Goal: Transaction & Acquisition: Download file/media

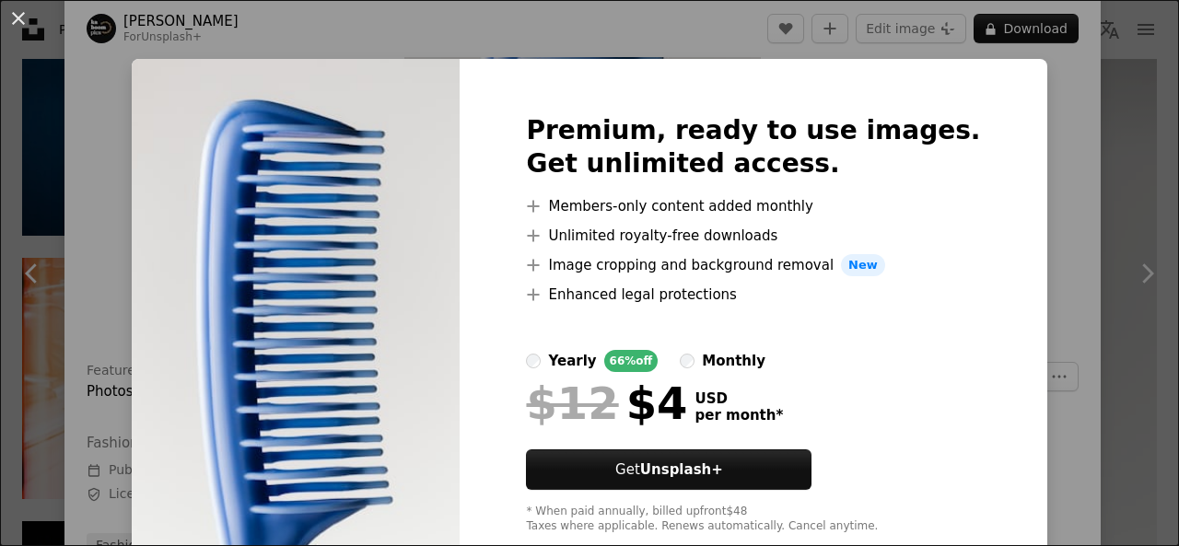
click at [1016, 148] on div "An X shape Premium, ready to use images. Get unlimited access. A plus sign Memb…" at bounding box center [589, 273] width 1179 height 546
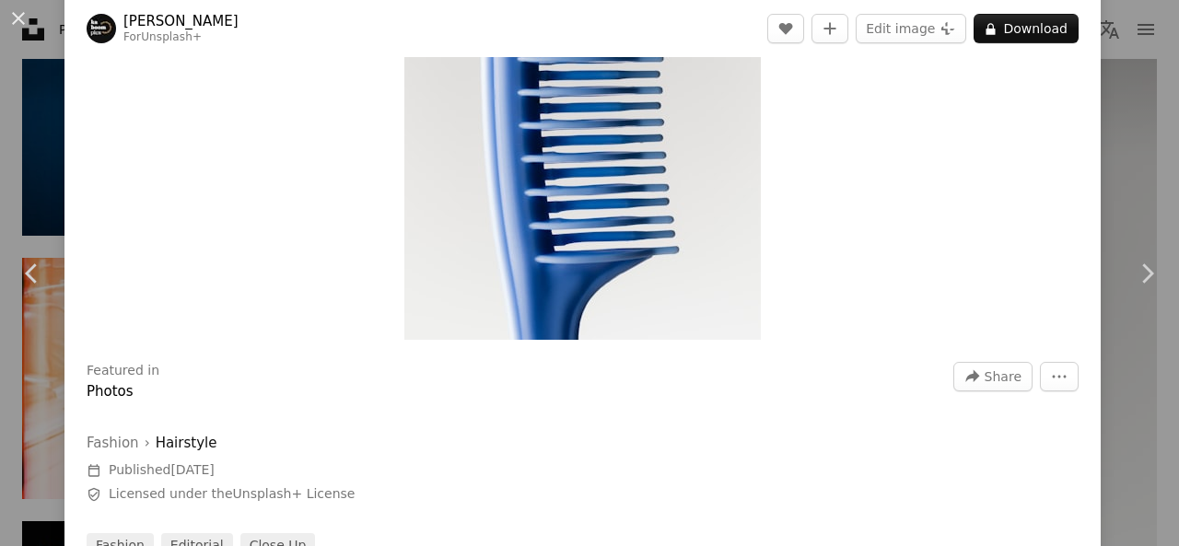
click at [1016, 148] on div "Zoom in" at bounding box center [582, 72] width 1036 height 553
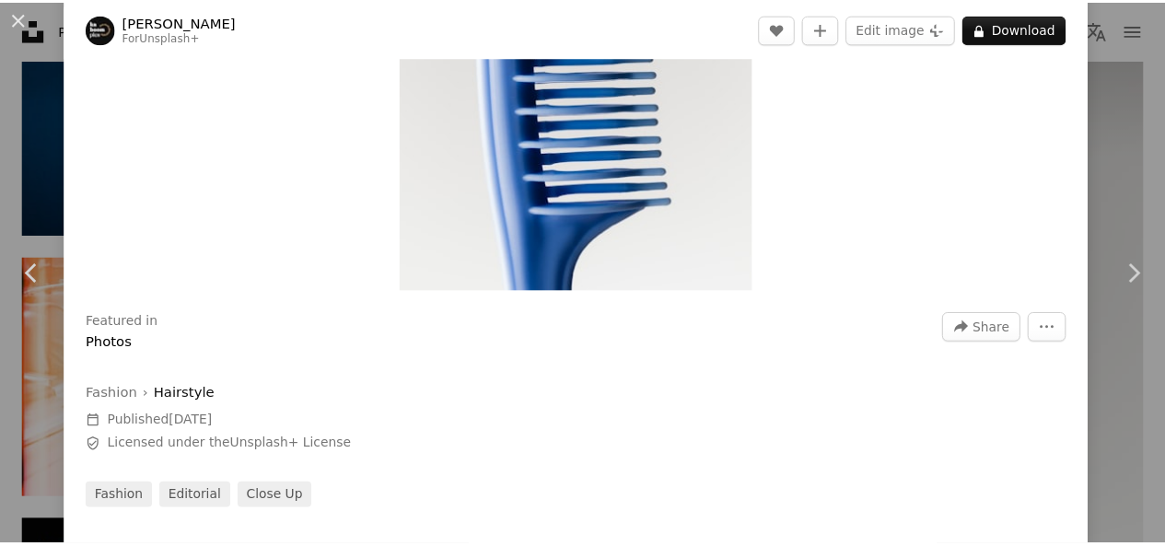
scroll to position [245, 0]
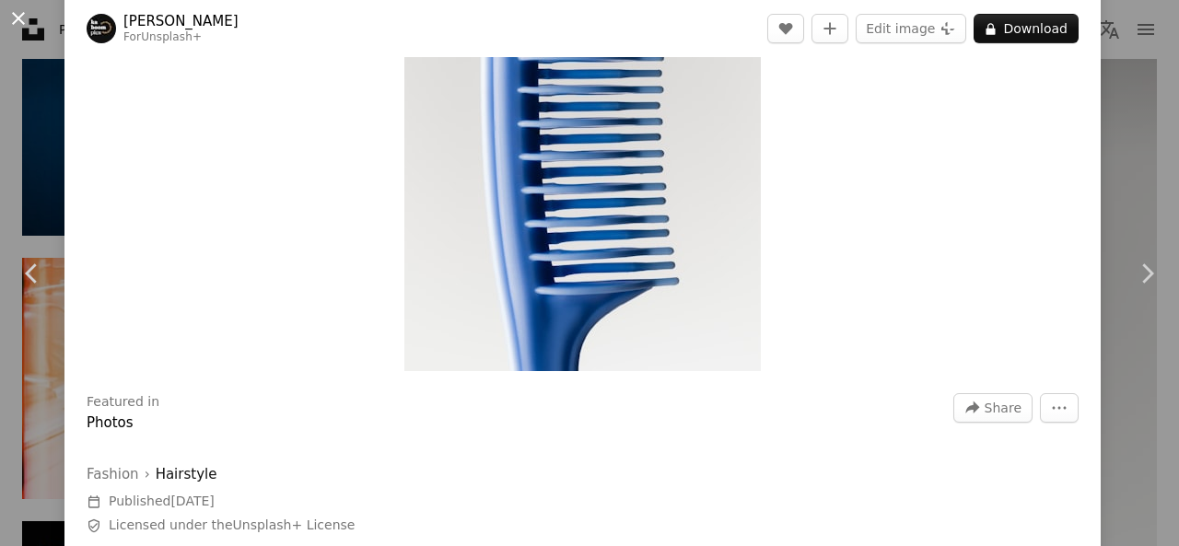
click at [29, 17] on button "An X shape" at bounding box center [18, 18] width 22 height 22
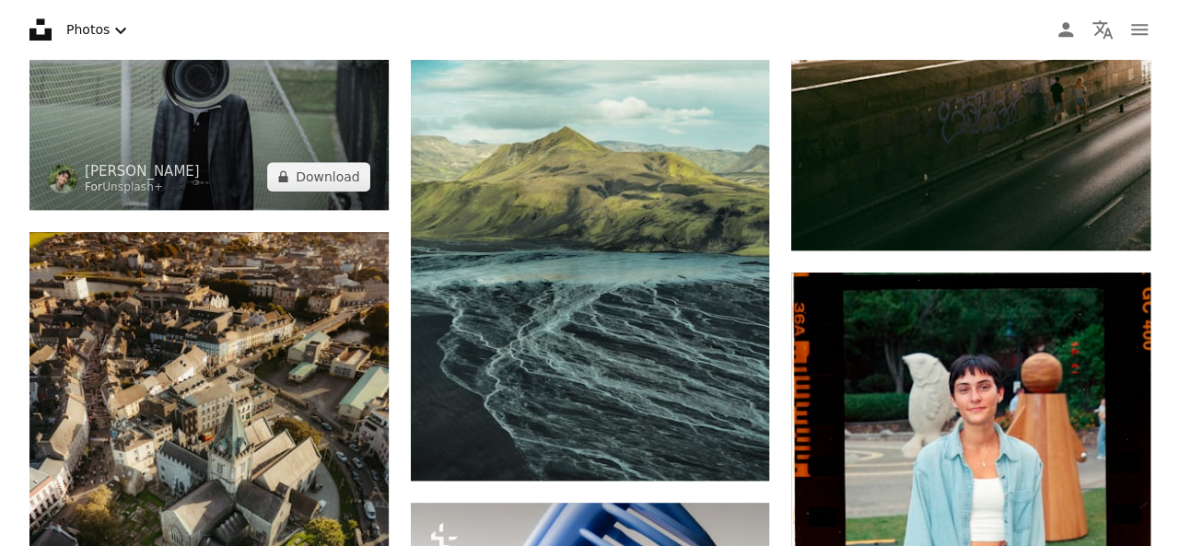
scroll to position [4267, 0]
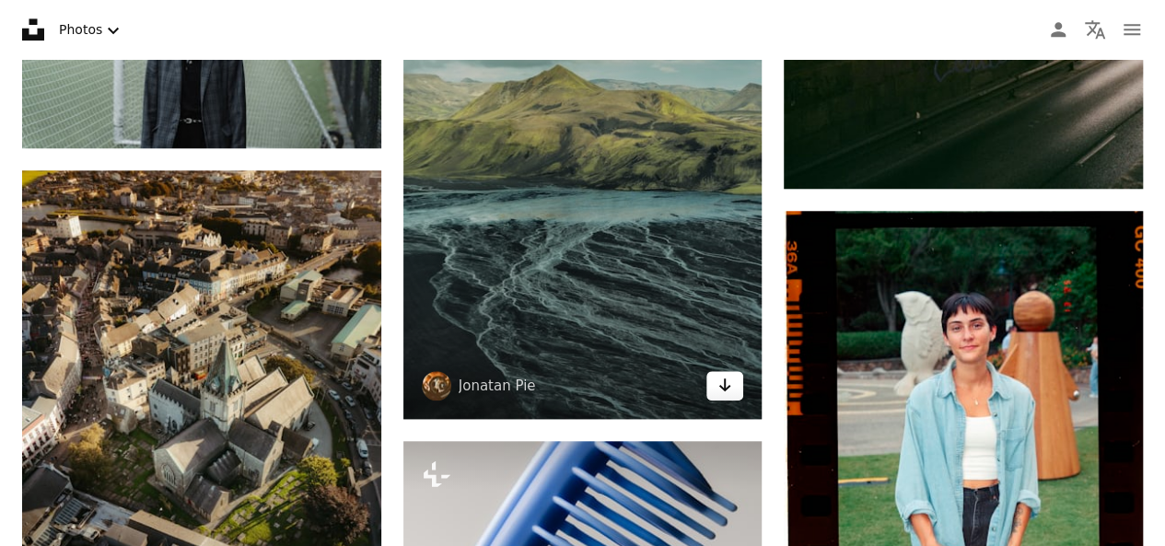
click at [727, 389] on icon "Arrow pointing down" at bounding box center [724, 385] width 15 height 22
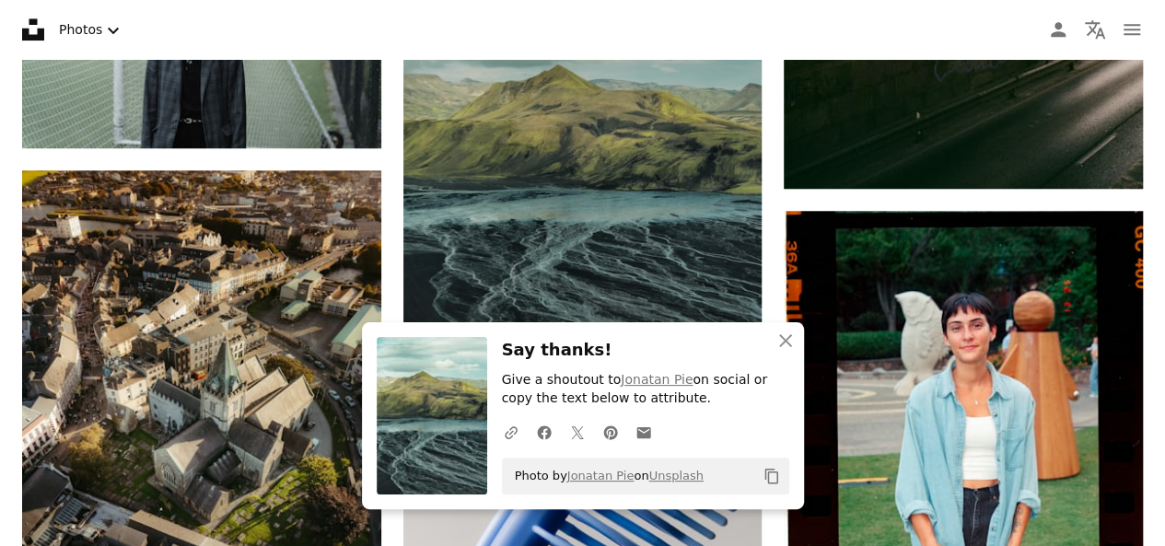
click at [599, 217] on img at bounding box center [582, 180] width 359 height 478
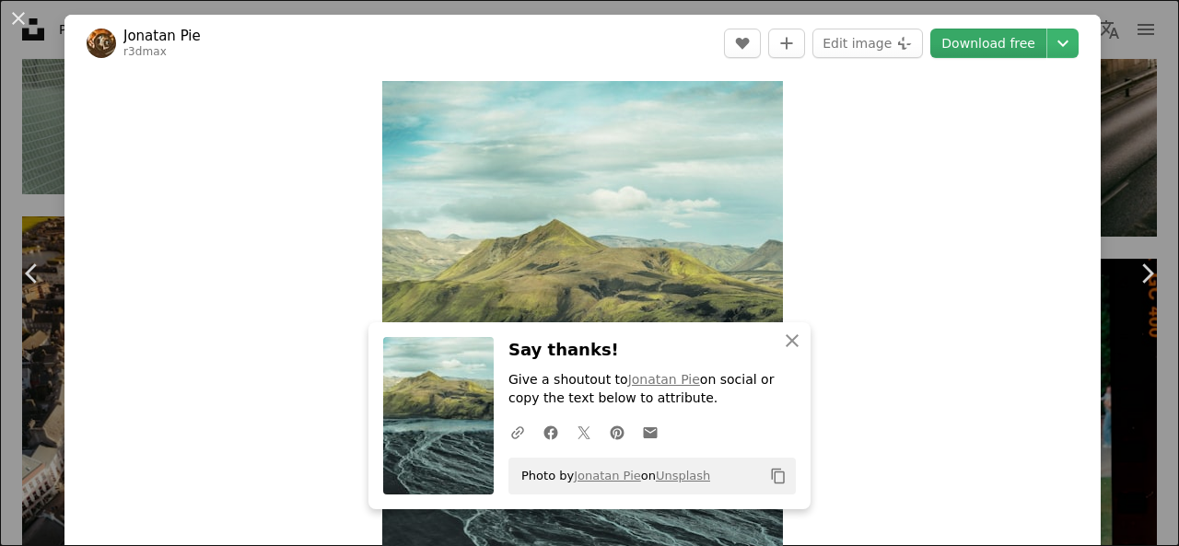
click at [1012, 40] on link "Download free" at bounding box center [988, 43] width 116 height 29
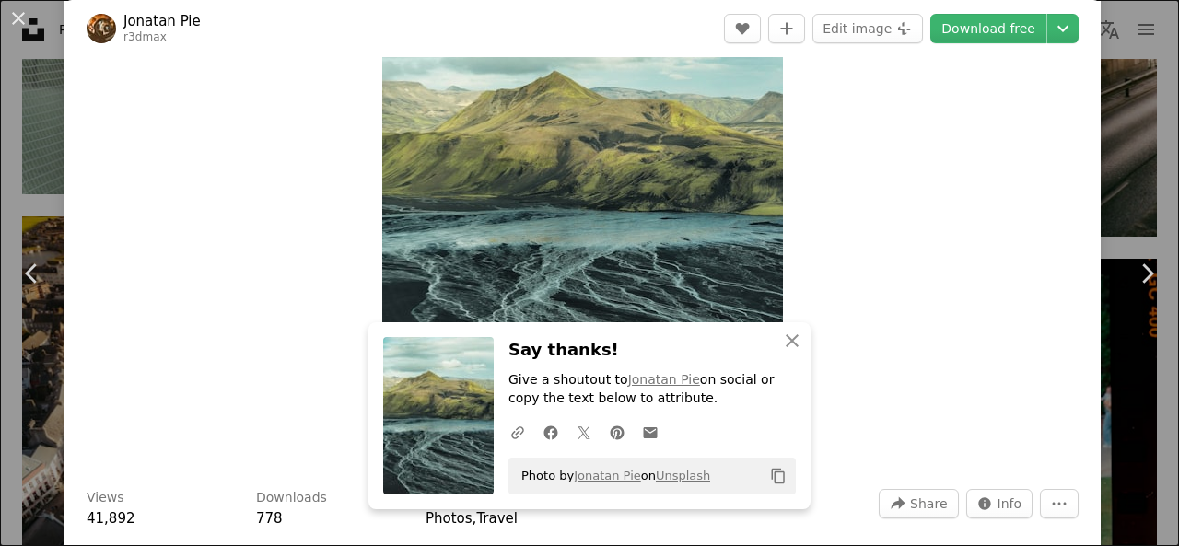
scroll to position [154, 0]
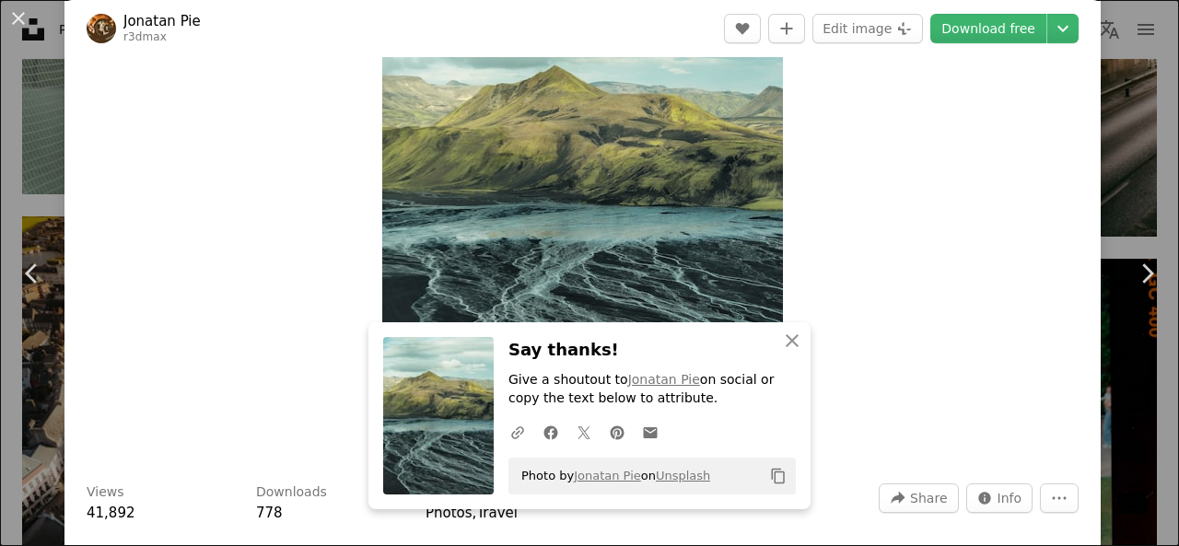
drag, startPoint x: 789, startPoint y: 460, endPoint x: 768, endPoint y: 486, distance: 34.1
click at [768, 487] on button "Copy content" at bounding box center [778, 475] width 31 height 31
drag, startPoint x: 766, startPoint y: 491, endPoint x: 599, endPoint y: 386, distance: 197.8
click at [680, 429] on div "Say thanks! Give a shoutout to [PERSON_NAME] on social or copy the text below t…" at bounding box center [651, 415] width 287 height 157
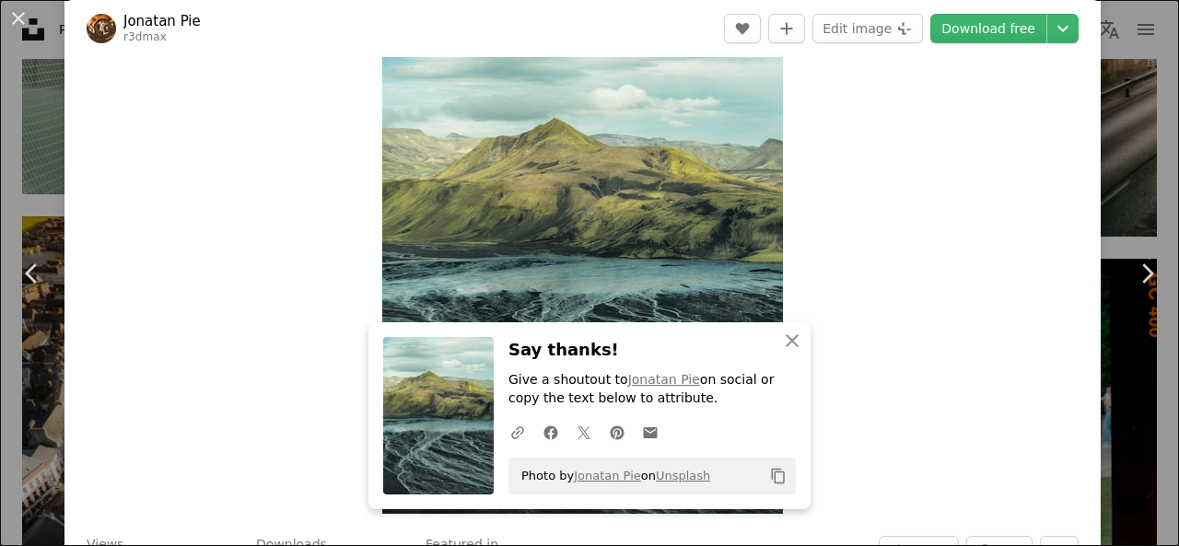
scroll to position [92, 0]
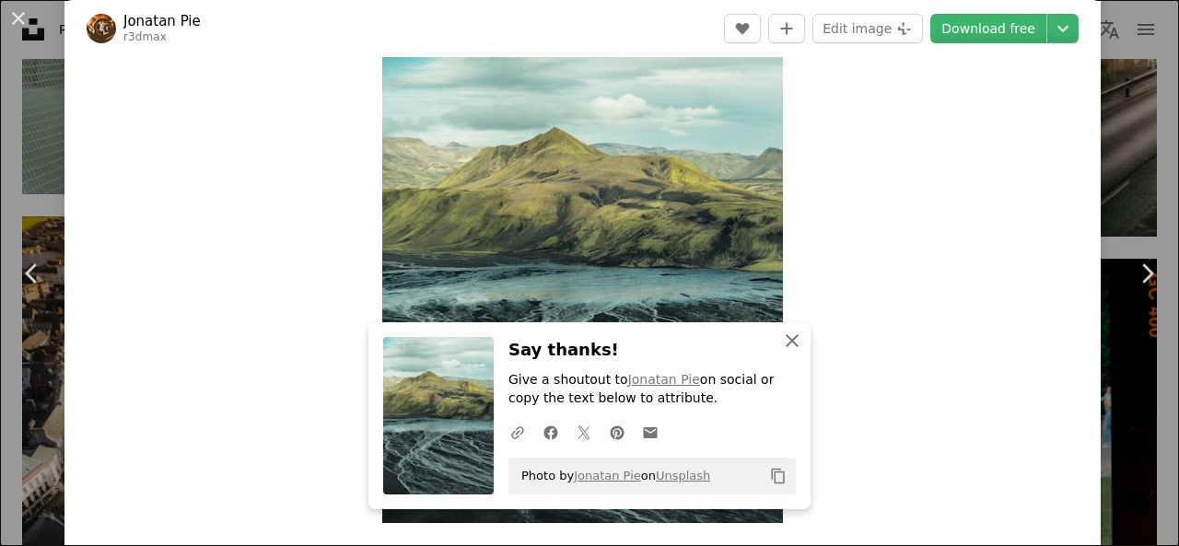
click at [788, 342] on icon "An X shape" at bounding box center [792, 341] width 22 height 22
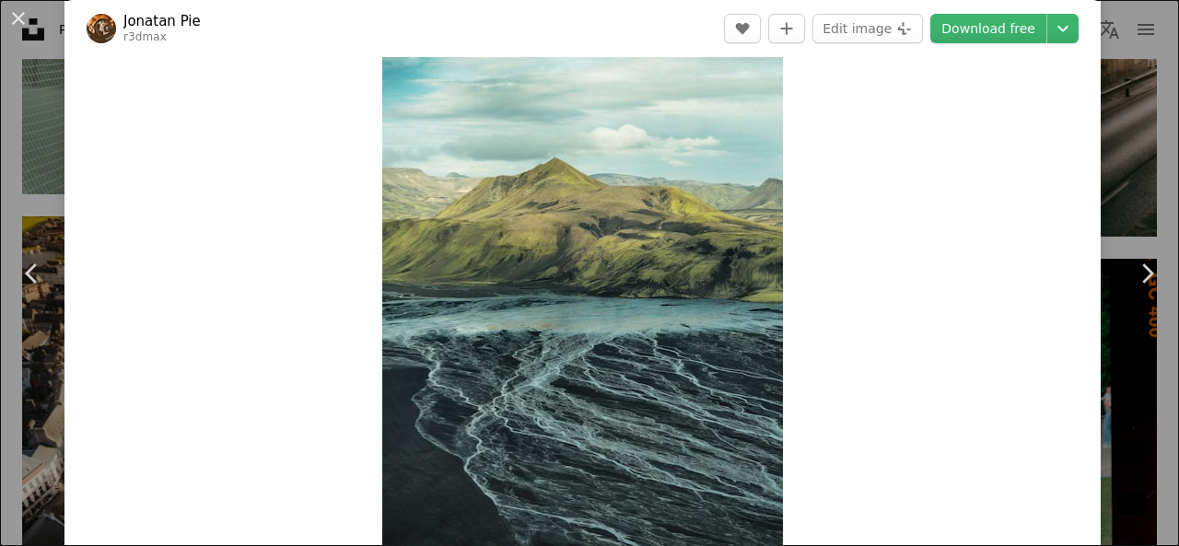
scroll to position [154, 0]
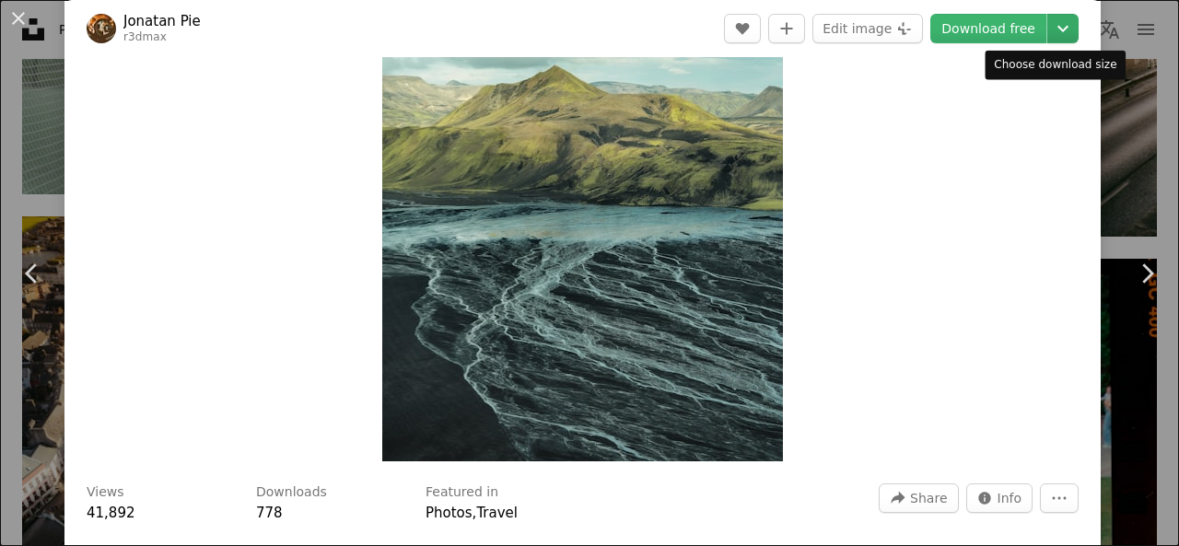
click at [1048, 19] on icon "Chevron down" at bounding box center [1062, 28] width 29 height 22
click at [1052, 30] on icon "Chevron down" at bounding box center [1062, 28] width 29 height 22
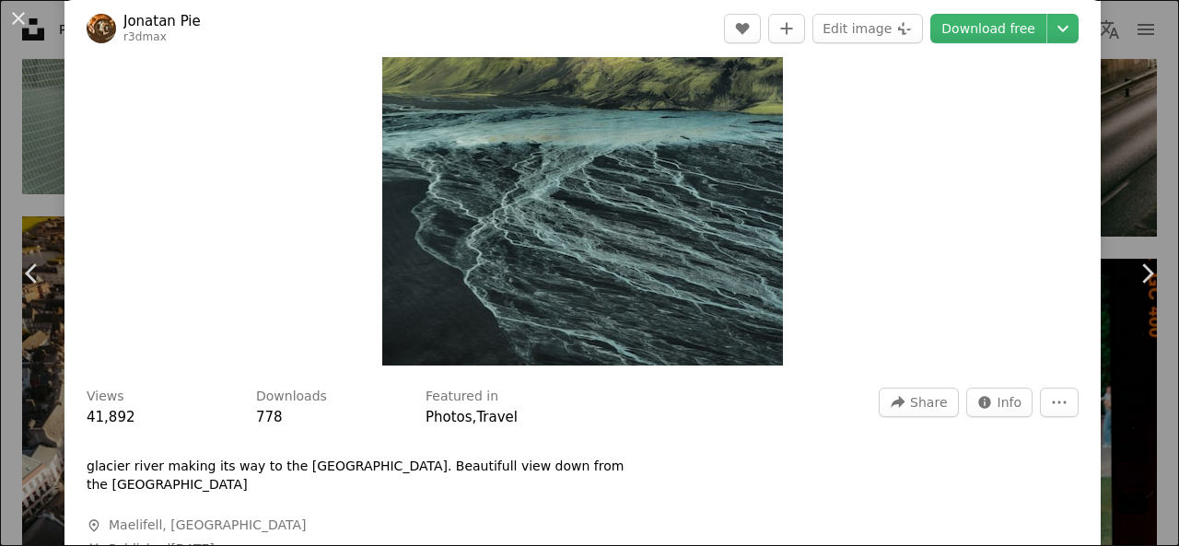
scroll to position [307, 0]
